Goal: Find contact information: Find contact information

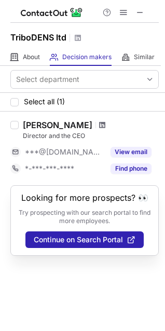
click at [105, 129] on span at bounding box center [102, 125] width 6 height 8
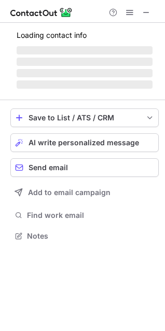
scroll to position [252, 165]
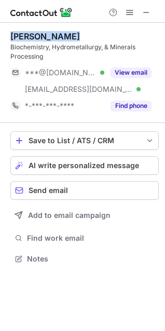
drag, startPoint x: 74, startPoint y: 34, endPoint x: 9, endPoint y: 29, distance: 64.5
click at [9, 30] on div "Brian Mendoza Biochemistry, Hydrometallurgy, & Minerals Processing ***@gmail.co…" at bounding box center [82, 149] width 165 height 252
copy div "[PERSON_NAME]"
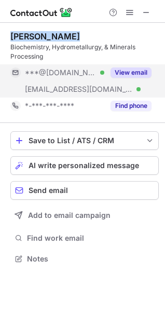
click at [147, 74] on button "View email" at bounding box center [130, 72] width 41 height 10
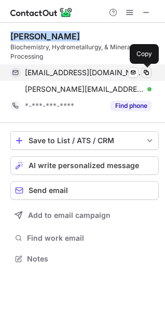
click at [148, 70] on span at bounding box center [146, 72] width 8 height 8
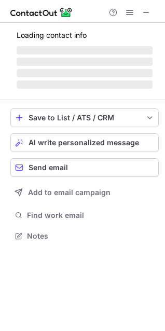
scroll to position [235, 165]
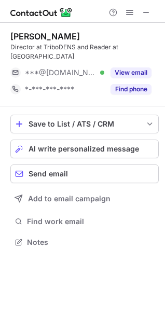
drag, startPoint x: 105, startPoint y: 34, endPoint x: 7, endPoint y: 36, distance: 97.6
click at [7, 36] on div "[PERSON_NAME] Director at TriboDENS and Reader at [GEOGRAPHIC_DATA] ***@[DOMAIN…" at bounding box center [82, 140] width 165 height 235
copy div "[PERSON_NAME]"
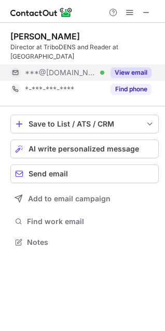
click at [144, 76] on button "View email" at bounding box center [130, 72] width 41 height 10
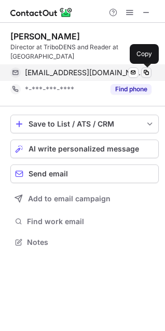
click at [147, 74] on span at bounding box center [146, 72] width 8 height 8
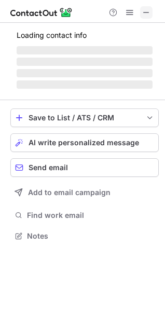
scroll to position [242, 165]
